Goal: Information Seeking & Learning: Compare options

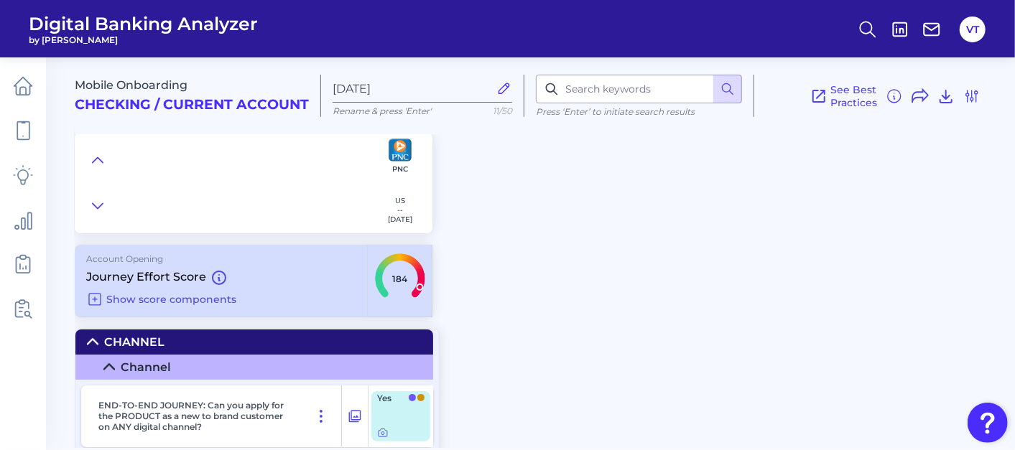
scroll to position [159, 0]
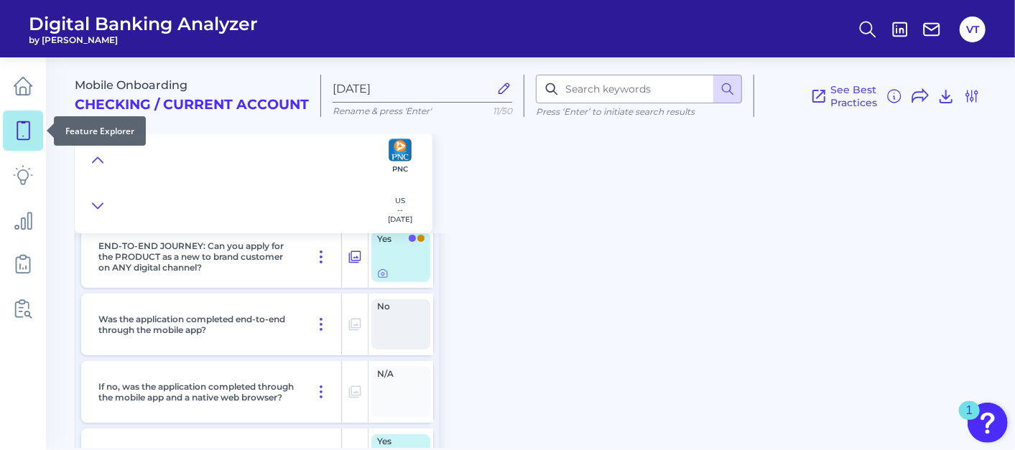
click at [30, 129] on icon at bounding box center [23, 131] width 20 height 20
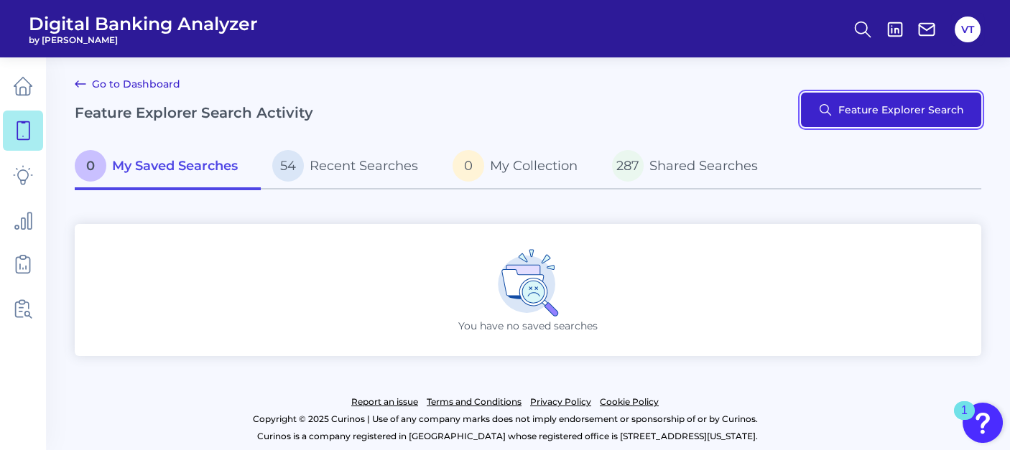
click at [866, 117] on button "Feature Explorer Search" at bounding box center [891, 110] width 180 height 34
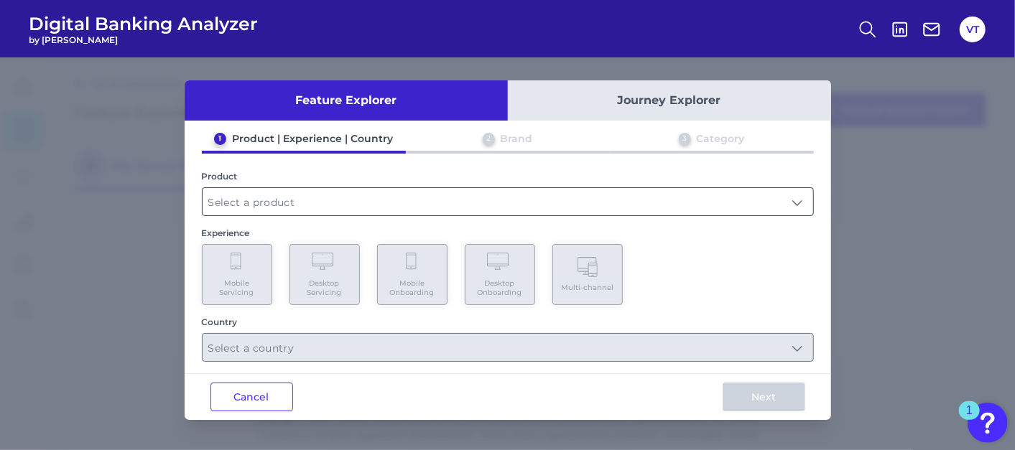
click at [474, 205] on input "text" at bounding box center [507, 201] width 610 height 27
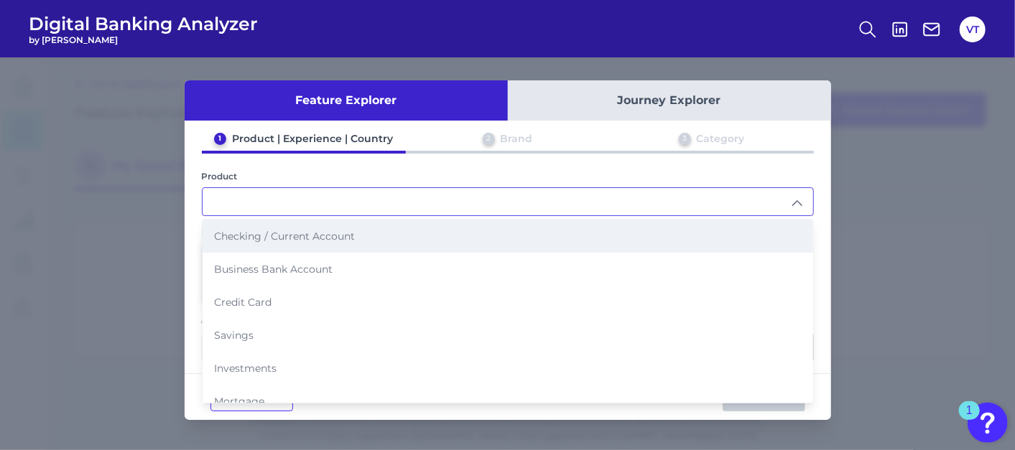
click at [279, 238] on span "Checking / Current Account" at bounding box center [284, 236] width 141 height 13
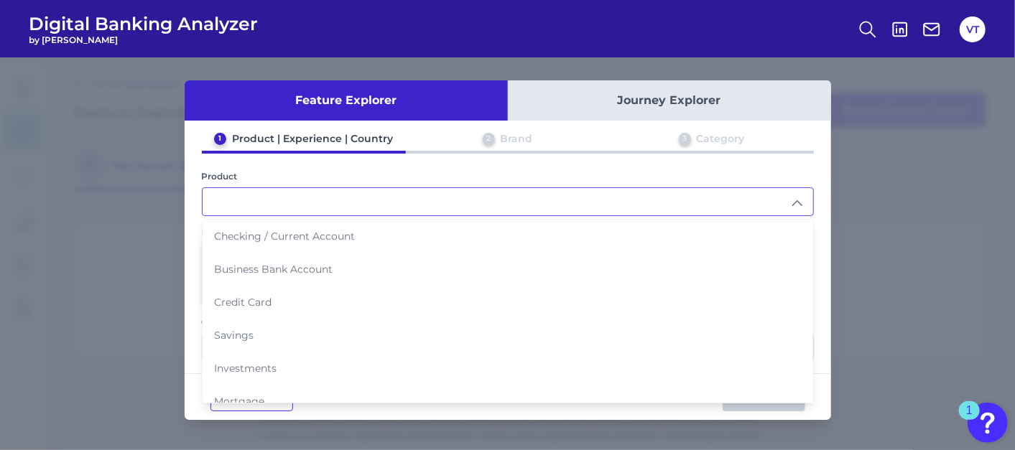
type input "Checking / Current Account"
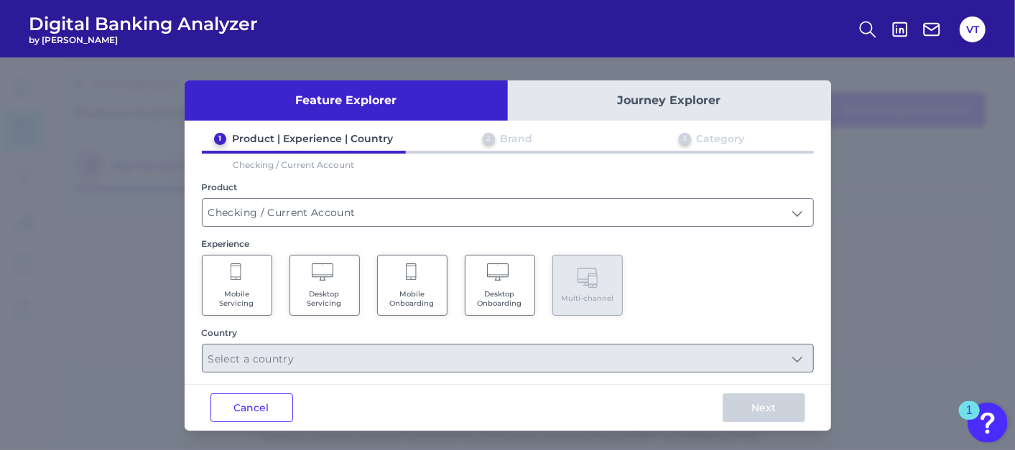
click at [441, 296] on Onboarding "Mobile Onboarding" at bounding box center [412, 285] width 70 height 61
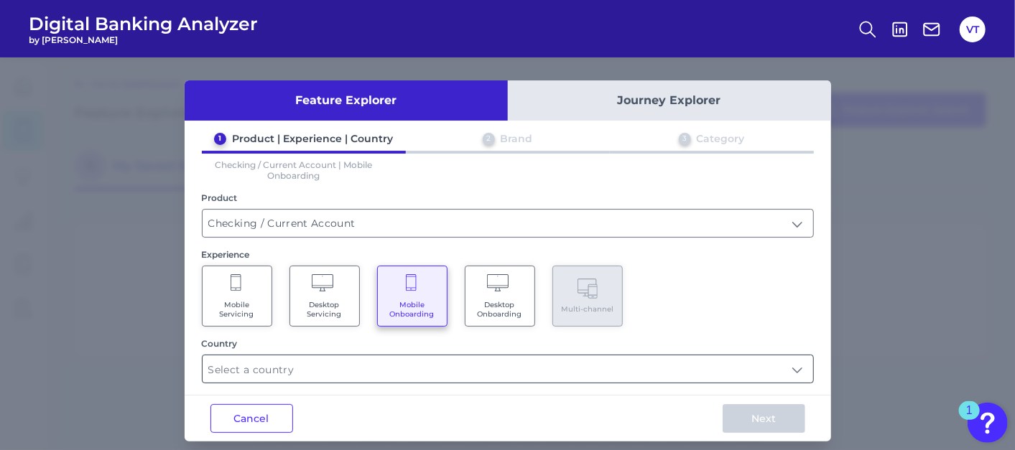
click at [420, 368] on input "text" at bounding box center [507, 368] width 610 height 27
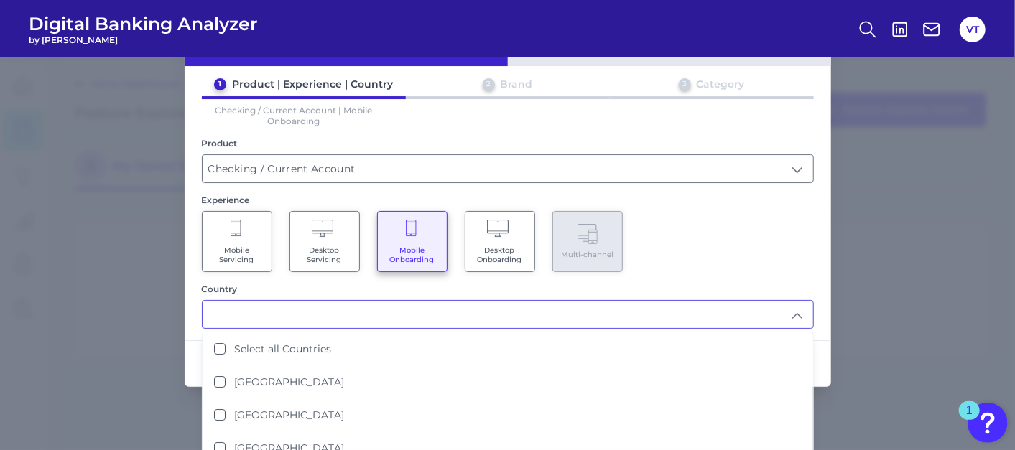
scroll to position [80, 0]
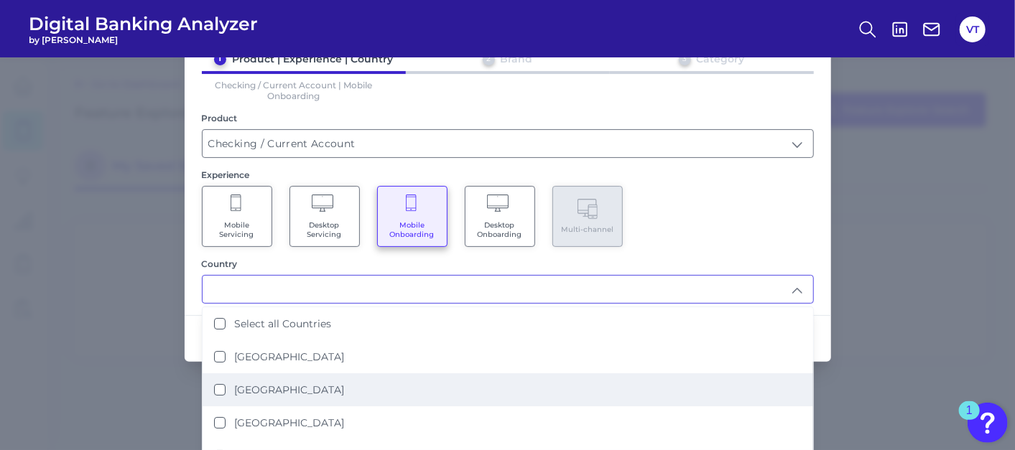
click at [305, 383] on li "[GEOGRAPHIC_DATA]" at bounding box center [507, 389] width 610 height 33
type input "[GEOGRAPHIC_DATA]"
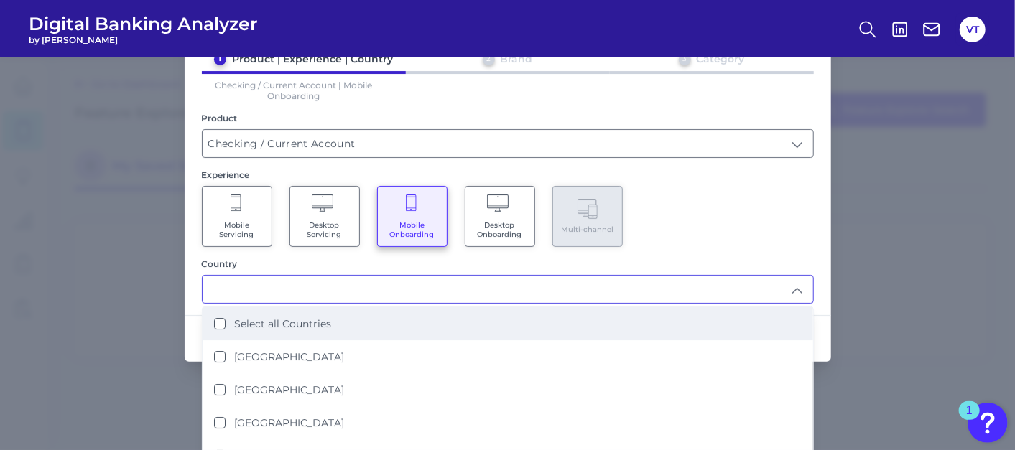
scroll to position [0, 0]
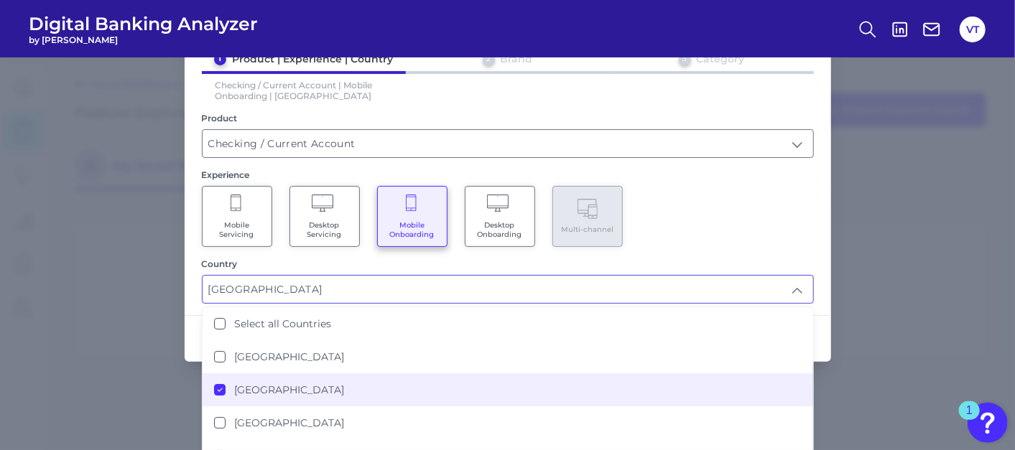
click at [742, 253] on div "1 Product | Experience | Country 2 Brand 3 Category Checking / Current Account …" at bounding box center [508, 177] width 646 height 251
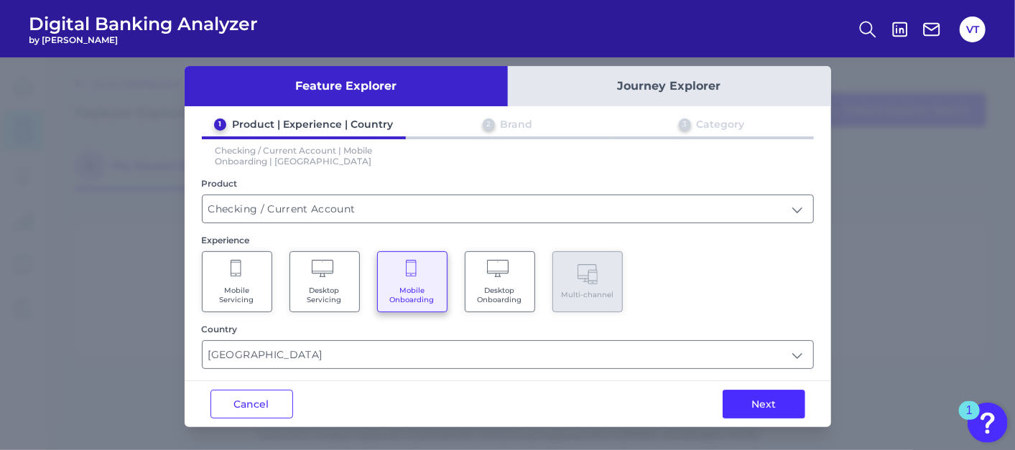
scroll to position [11, 0]
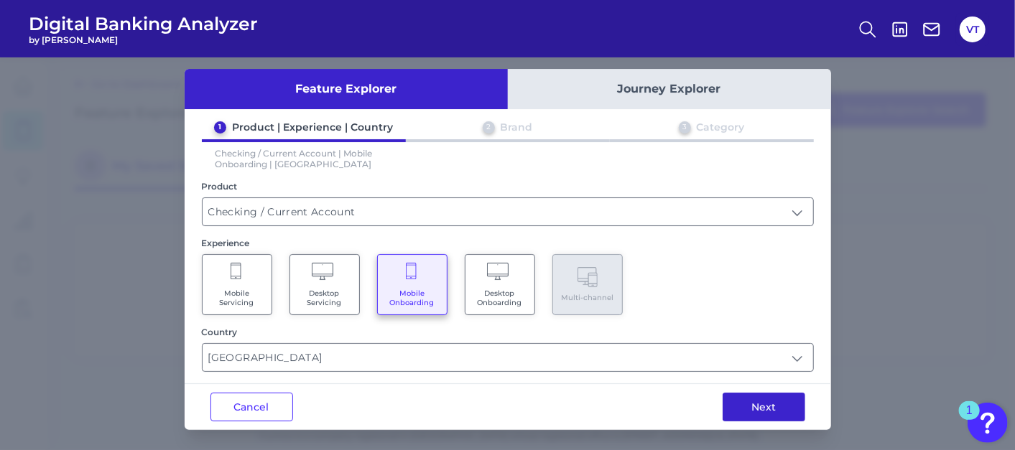
click at [768, 400] on button "Next" at bounding box center [763, 407] width 83 height 29
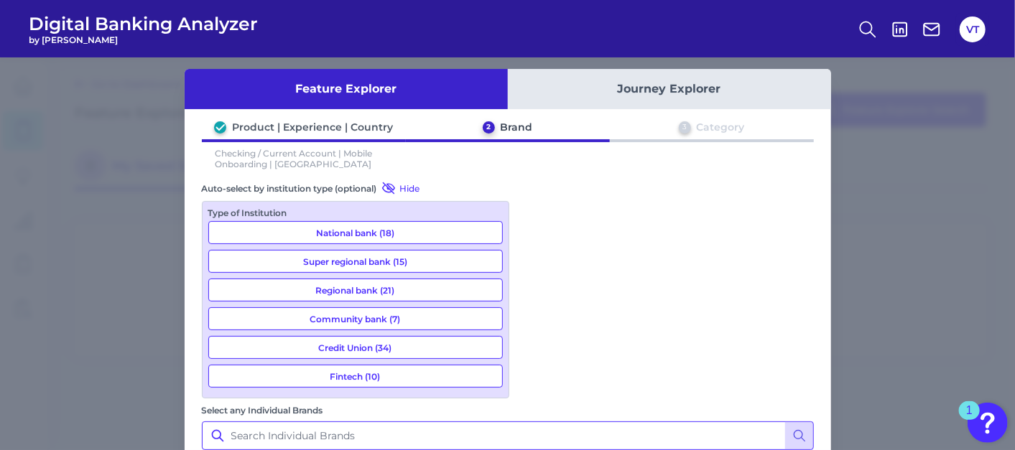
click at [600, 421] on input "Select any Individual Brands" at bounding box center [508, 435] width 612 height 29
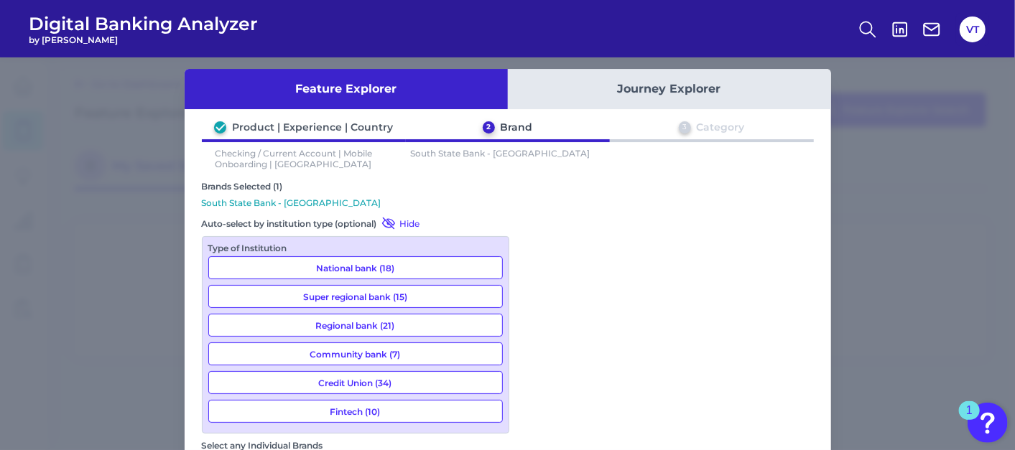
type input "south"
click at [734, 181] on div "Brands Selected (1)" at bounding box center [508, 186] width 612 height 11
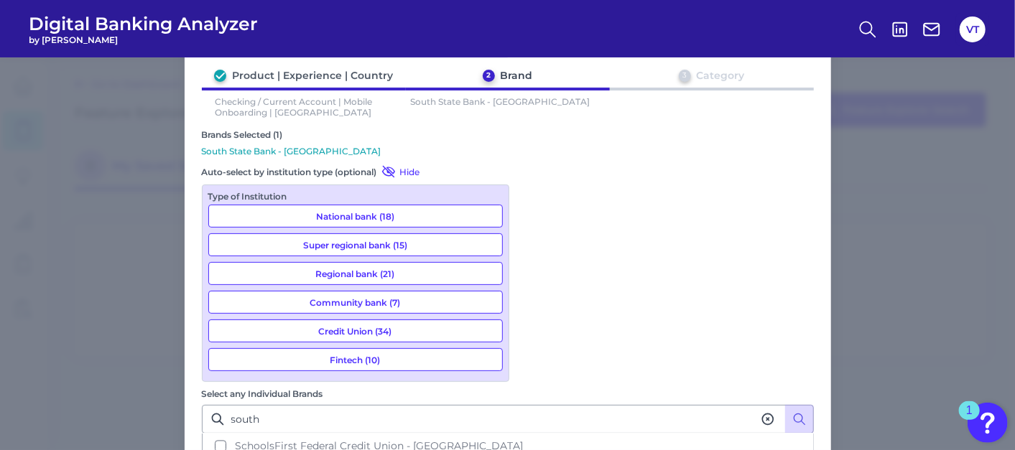
scroll to position [105, 0]
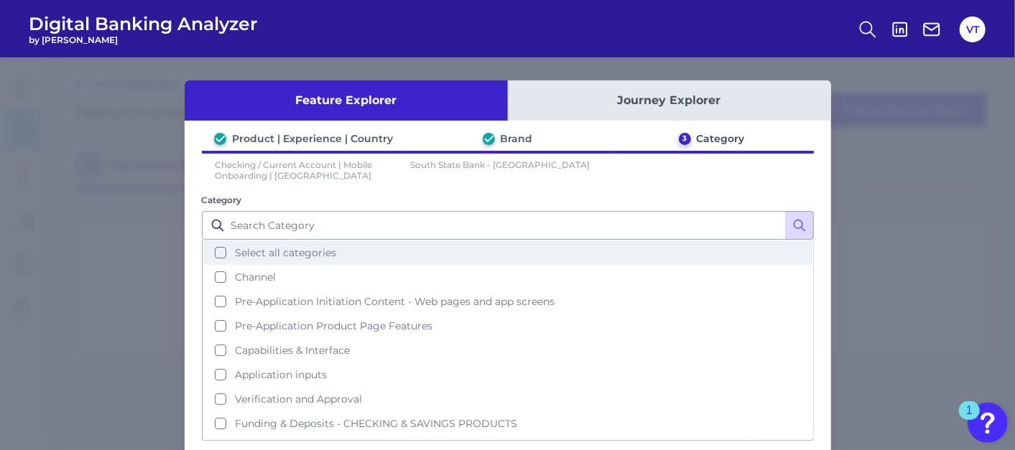
click at [294, 258] on button "Select all categories" at bounding box center [507, 253] width 609 height 24
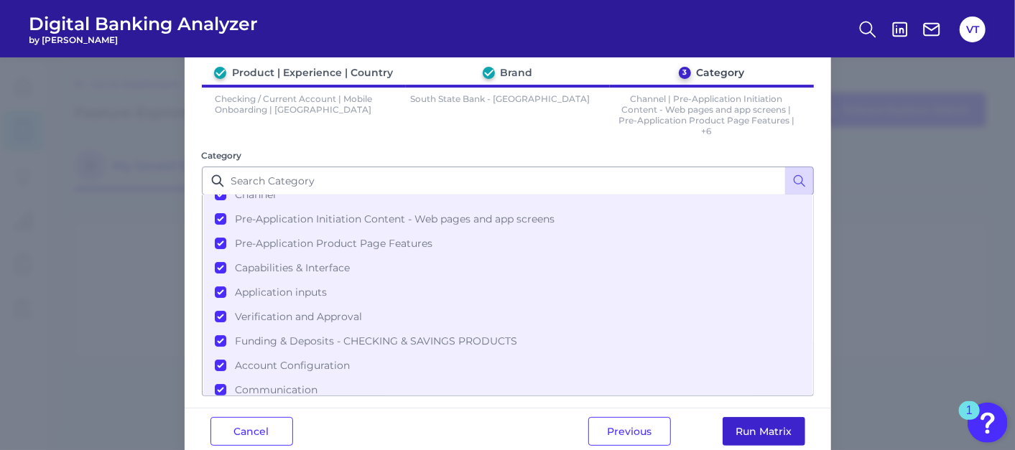
scroll to position [91, 0]
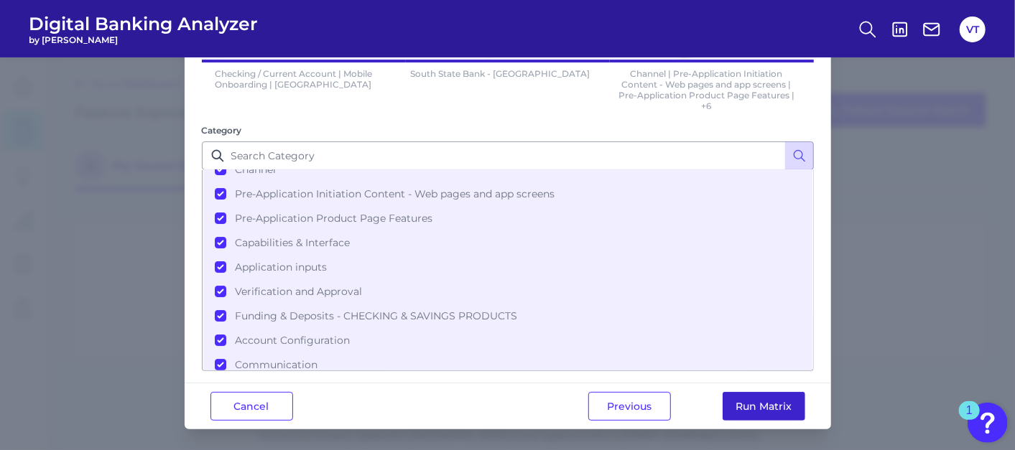
click at [742, 404] on button "Run Matrix" at bounding box center [763, 406] width 83 height 29
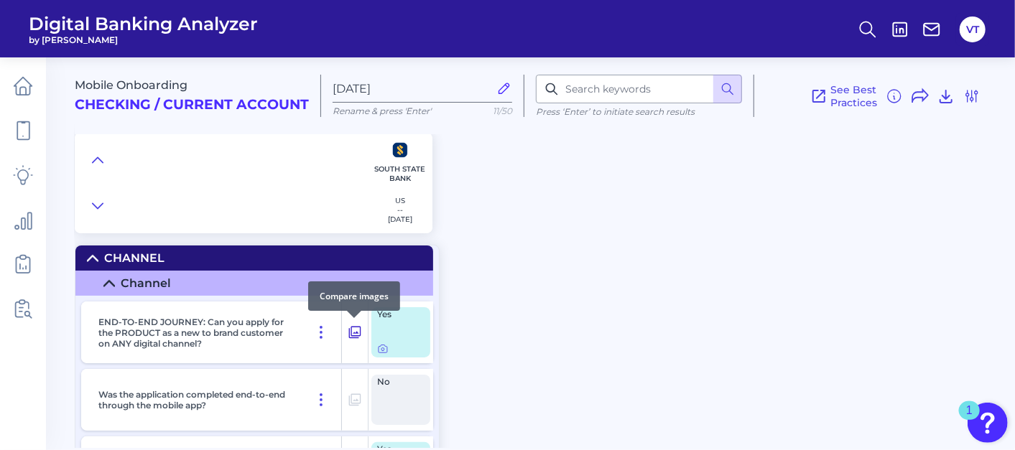
click at [355, 330] on icon at bounding box center [355, 332] width 14 height 17
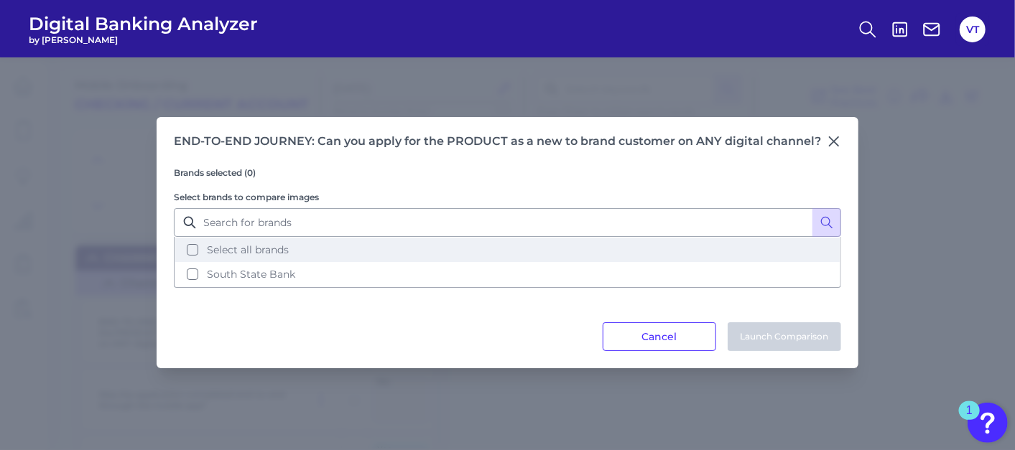
drag, startPoint x: 258, startPoint y: 254, endPoint x: 288, endPoint y: 262, distance: 31.2
click at [258, 254] on span "Select all brands" at bounding box center [248, 249] width 82 height 13
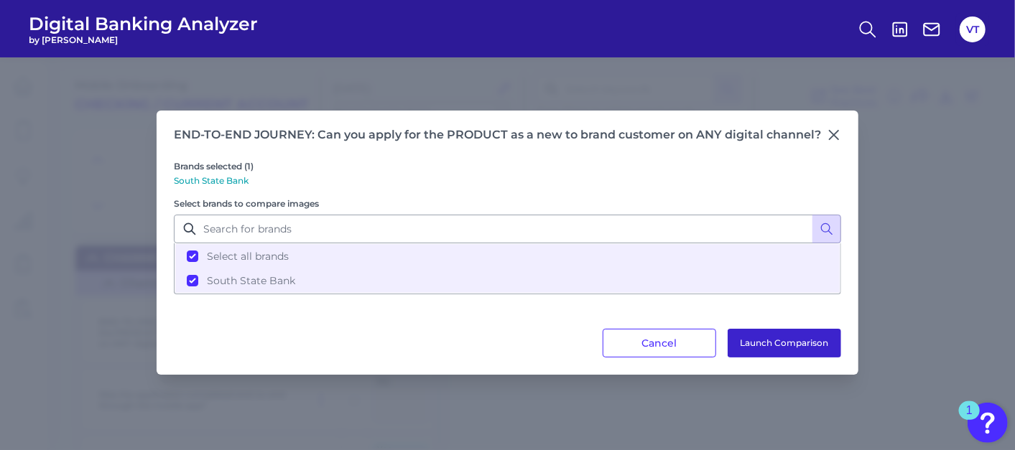
click at [763, 343] on button "Launch Comparison" at bounding box center [783, 343] width 113 height 29
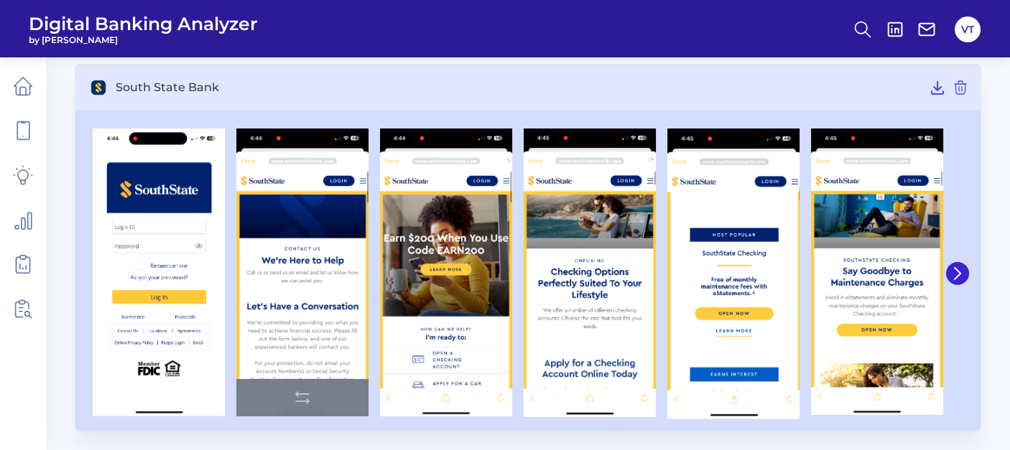
scroll to position [95, 0]
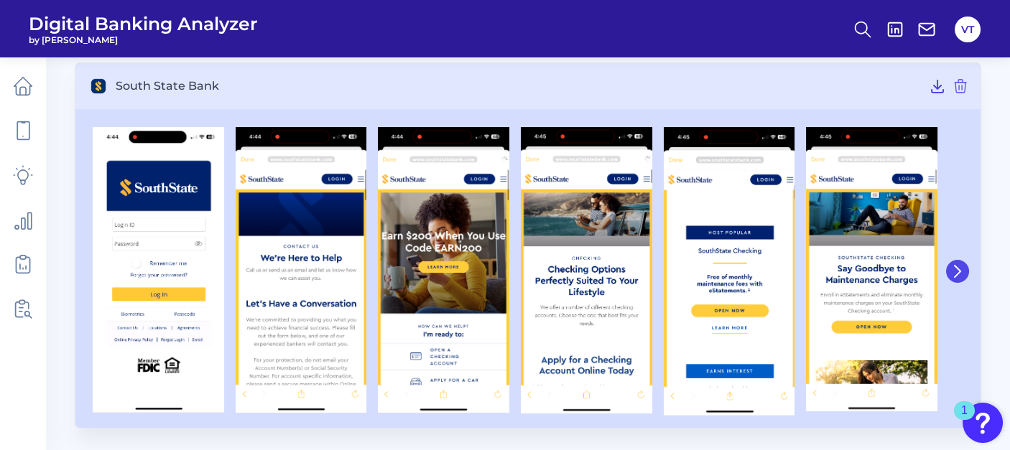
click at [959, 271] on icon at bounding box center [957, 271] width 13 height 13
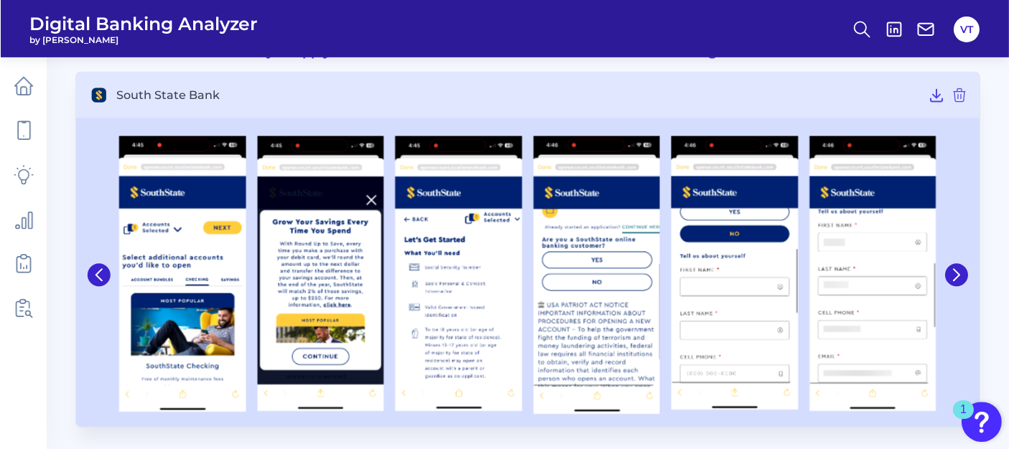
scroll to position [83, 0]
